Goal: Find specific page/section: Find specific page/section

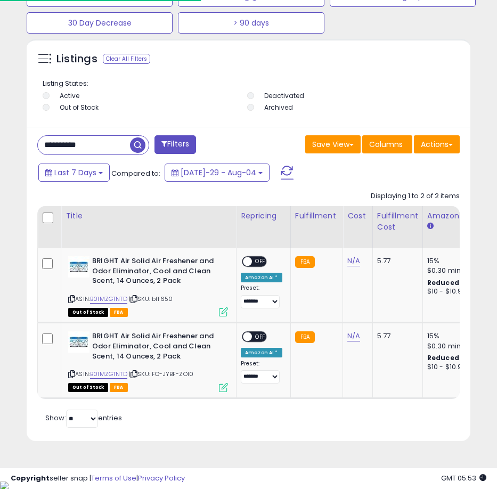
scroll to position [0, 404]
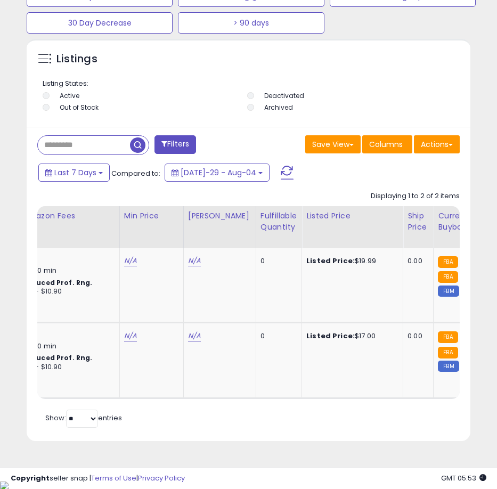
click at [139, 151] on span "button" at bounding box center [137, 144] width 15 height 15
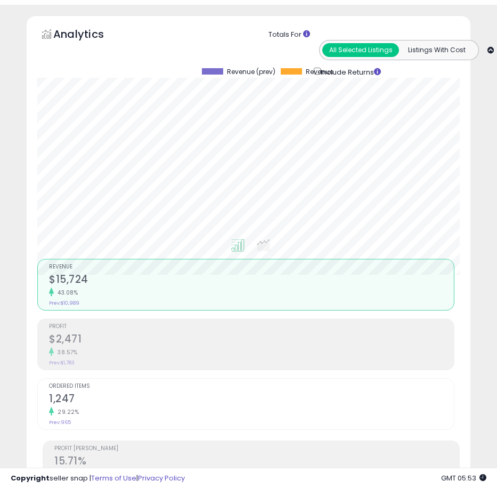
scroll to position [36, 0]
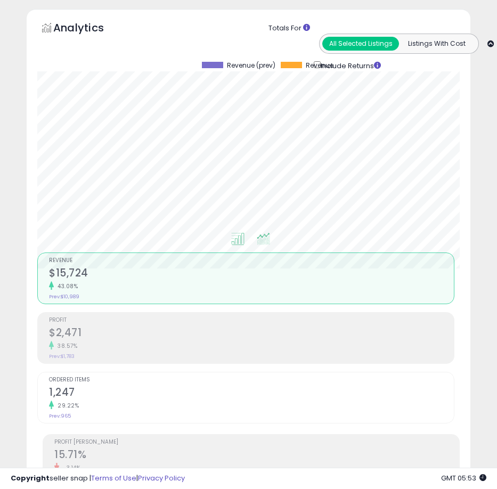
click at [264, 240] on icon at bounding box center [263, 239] width 13 height 12
click at [249, 242] on ul at bounding box center [239, 240] width 439 height 19
click at [244, 241] on icon at bounding box center [237, 239] width 13 height 12
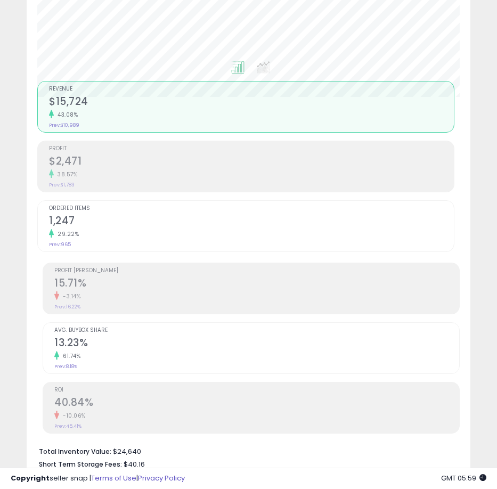
scroll to position [502, 0]
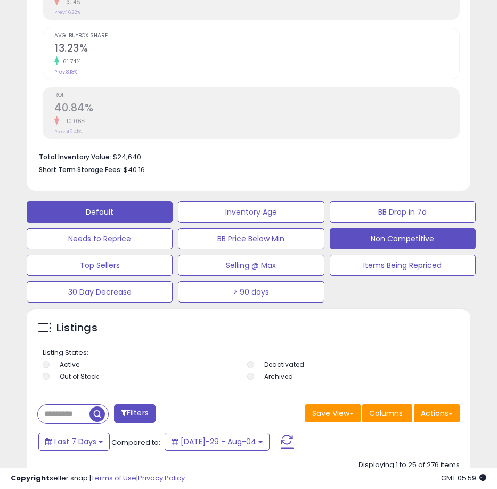
click at [324, 223] on button "Non Competitive" at bounding box center [251, 211] width 146 height 21
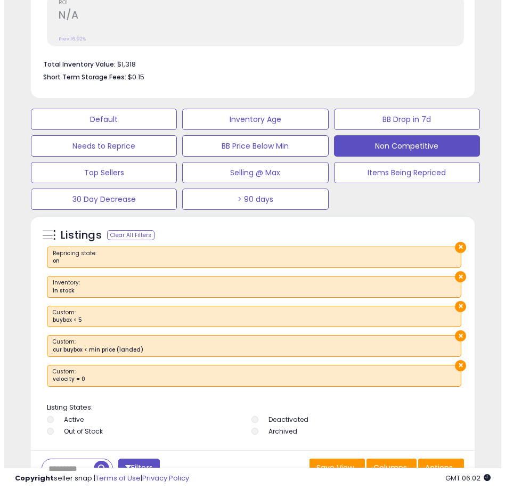
scroll to position [346, 0]
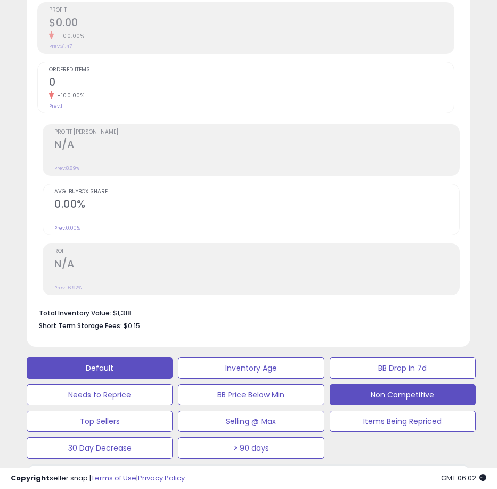
click at [133, 362] on button "Default" at bounding box center [100, 367] width 146 height 21
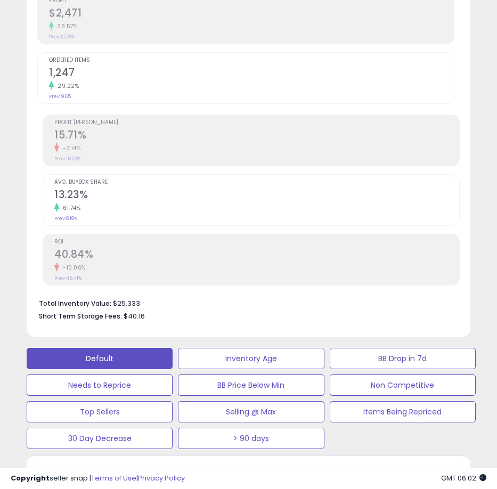
scroll to position [367, 0]
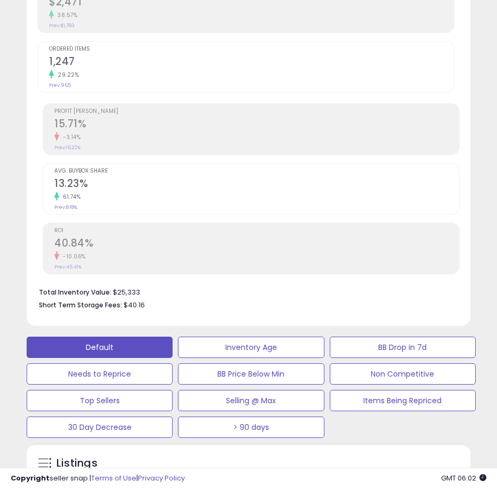
click at [129, 289] on li "Total Inventory Value: $25,333" at bounding box center [245, 291] width 413 height 13
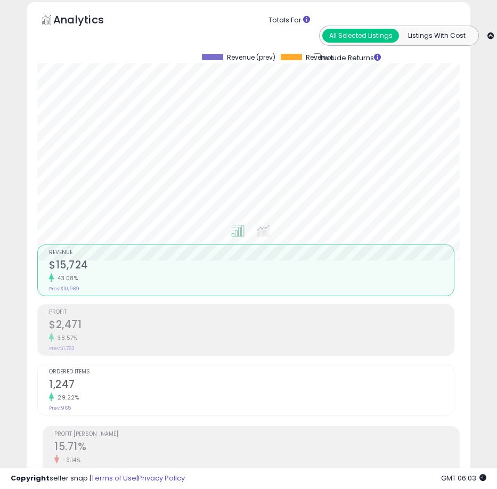
scroll to position [0, 0]
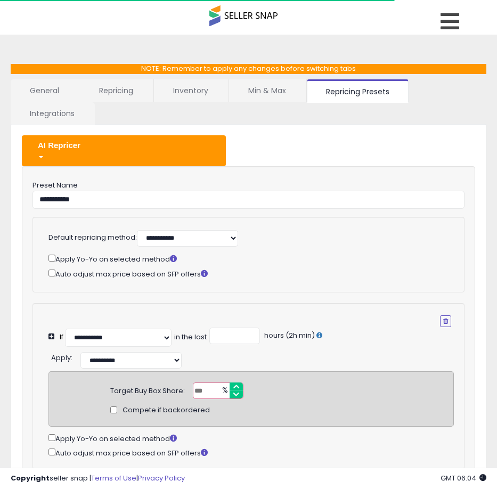
select select "**********"
select select "******"
